Goal: Information Seeking & Learning: Learn about a topic

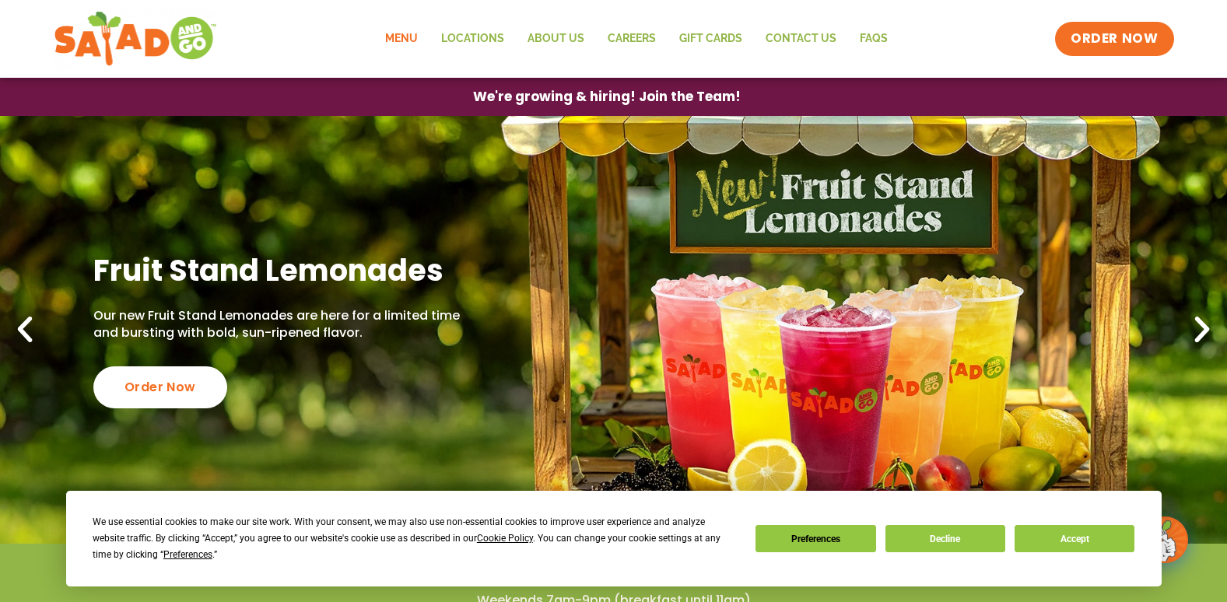
click at [418, 31] on link "Menu" at bounding box center [402, 39] width 56 height 36
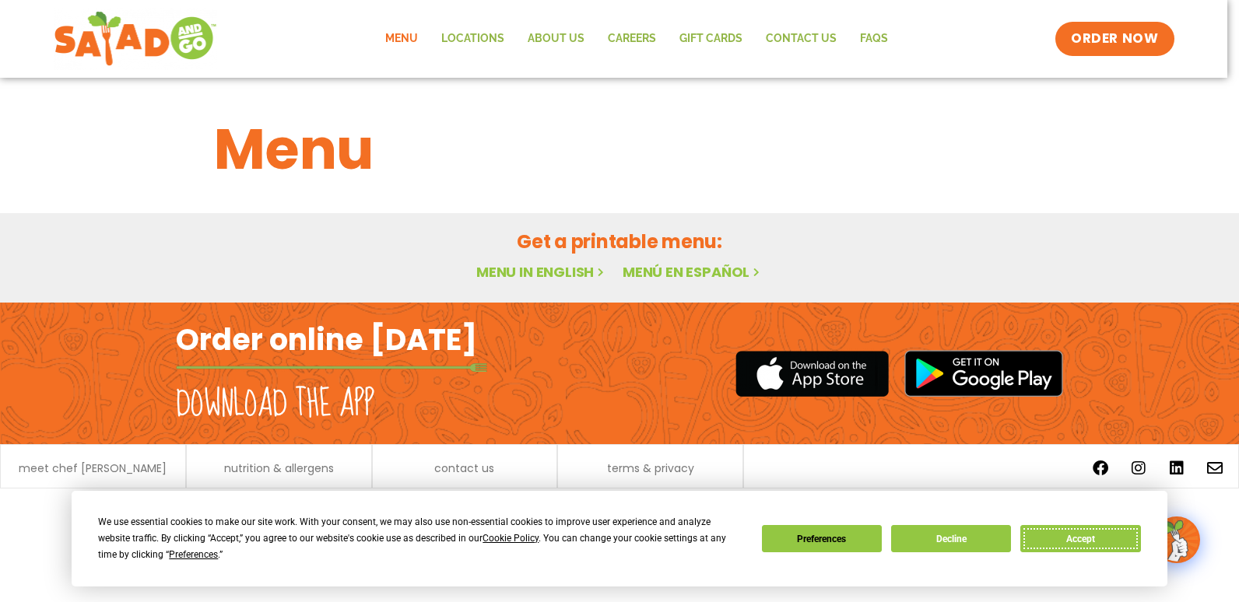
click at [1059, 538] on button "Accept" at bounding box center [1080, 538] width 120 height 27
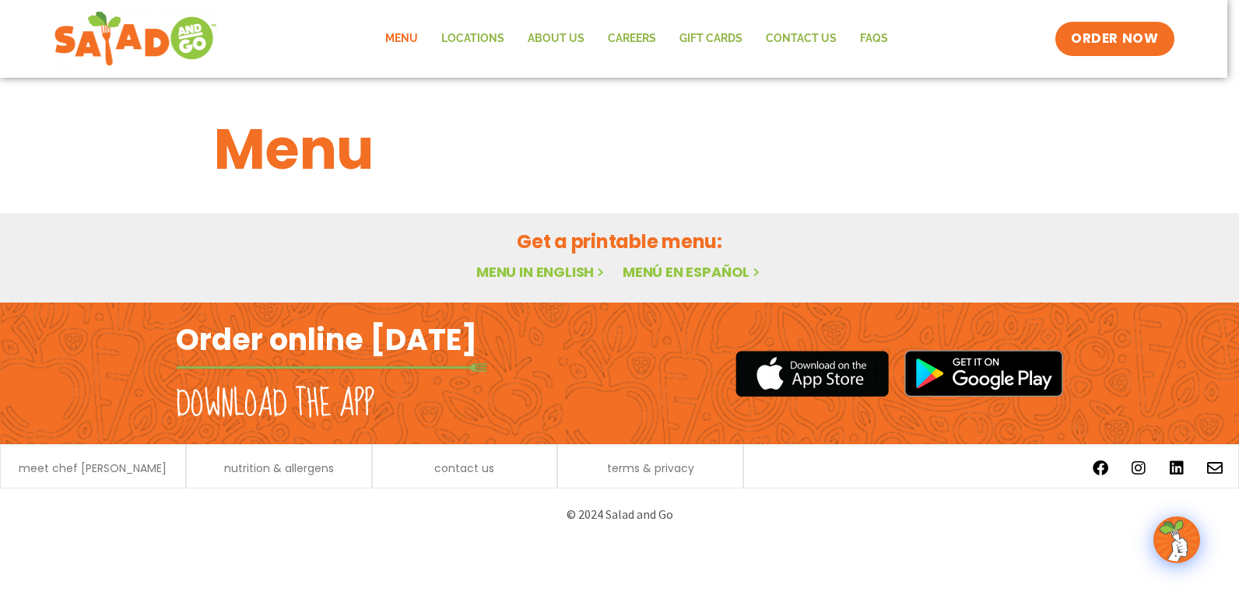
click at [549, 272] on link "Menu in English" at bounding box center [541, 271] width 131 height 19
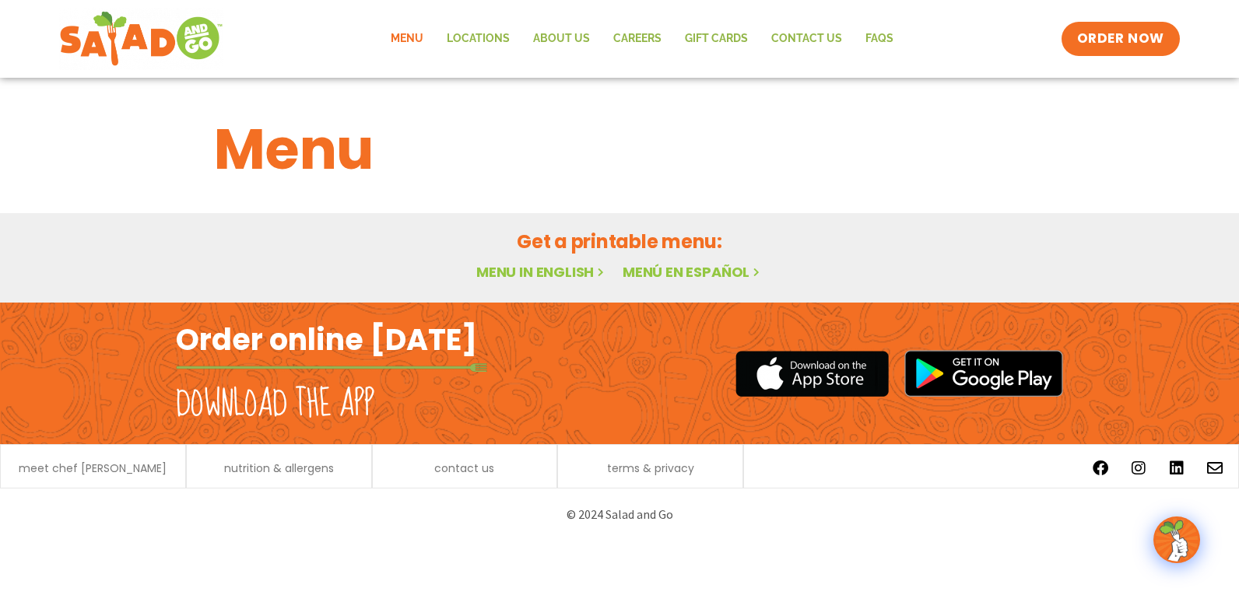
click at [563, 268] on link "Menu in English" at bounding box center [541, 271] width 131 height 19
click at [1127, 41] on span "ORDER NOW" at bounding box center [1120, 39] width 96 height 20
